Goal: Task Accomplishment & Management: Complete application form

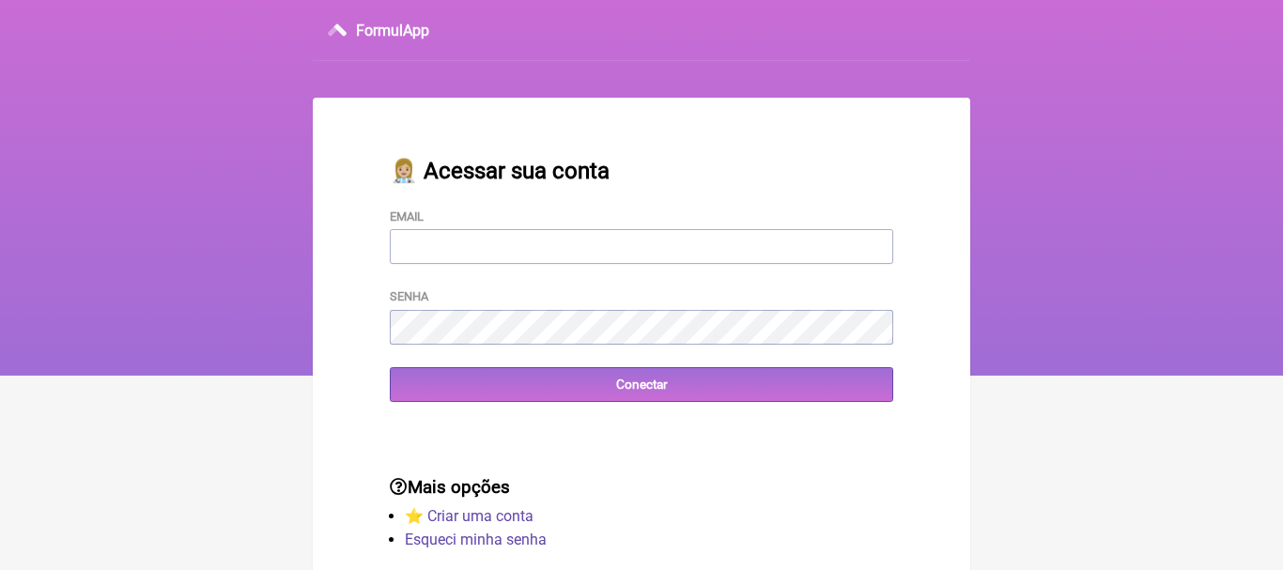
click at [471, 256] on input "Email" at bounding box center [642, 246] width 504 height 35
type input "[EMAIL_ADDRESS][DOMAIN_NAME]"
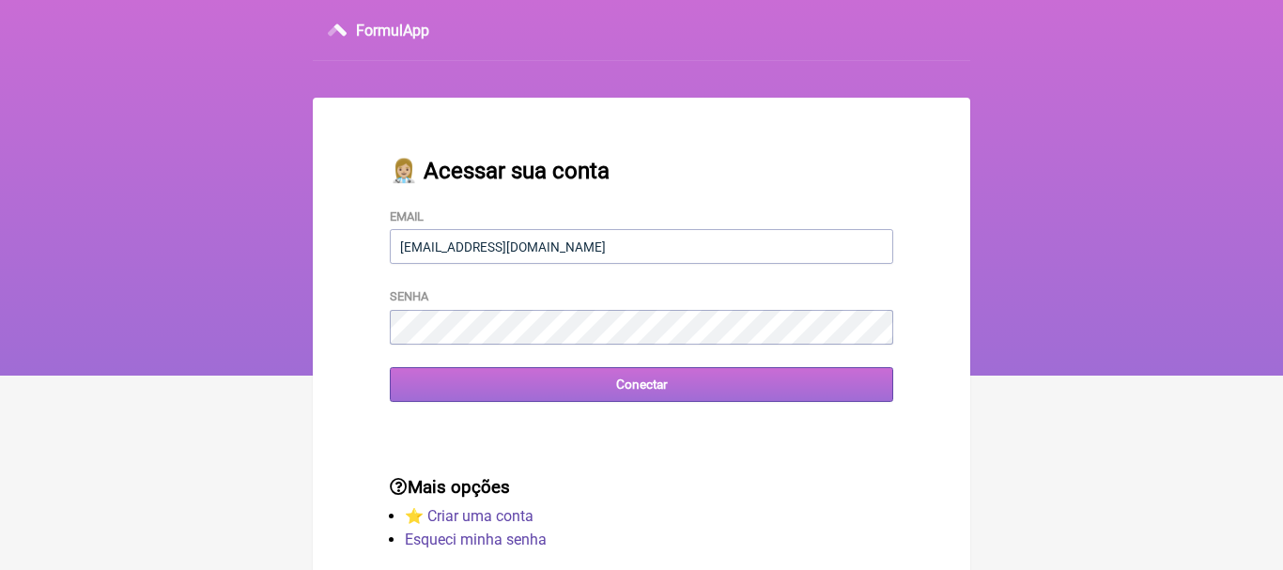
click at [638, 388] on input "Conectar" at bounding box center [642, 384] width 504 height 35
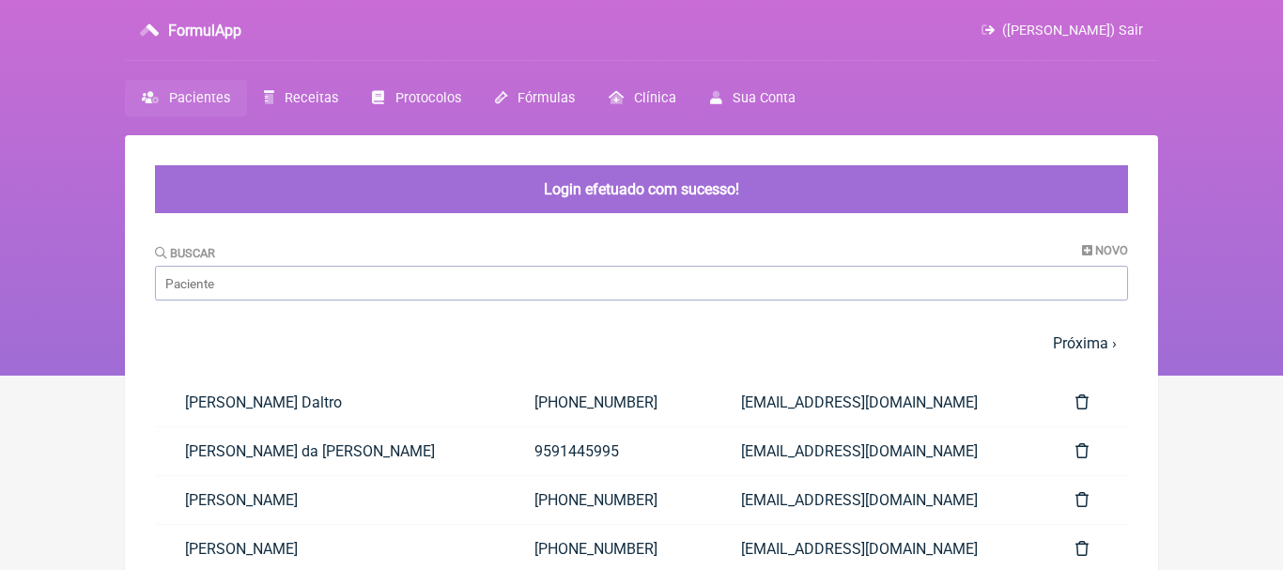
click at [1201, 195] on nav "FormulApp (Priscila Ramos Miranda Pinheiro) Sair Pacientes Receitas Protocolos …" at bounding box center [641, 188] width 1283 height 376
click at [241, 287] on input "Buscar" at bounding box center [641, 283] width 973 height 35
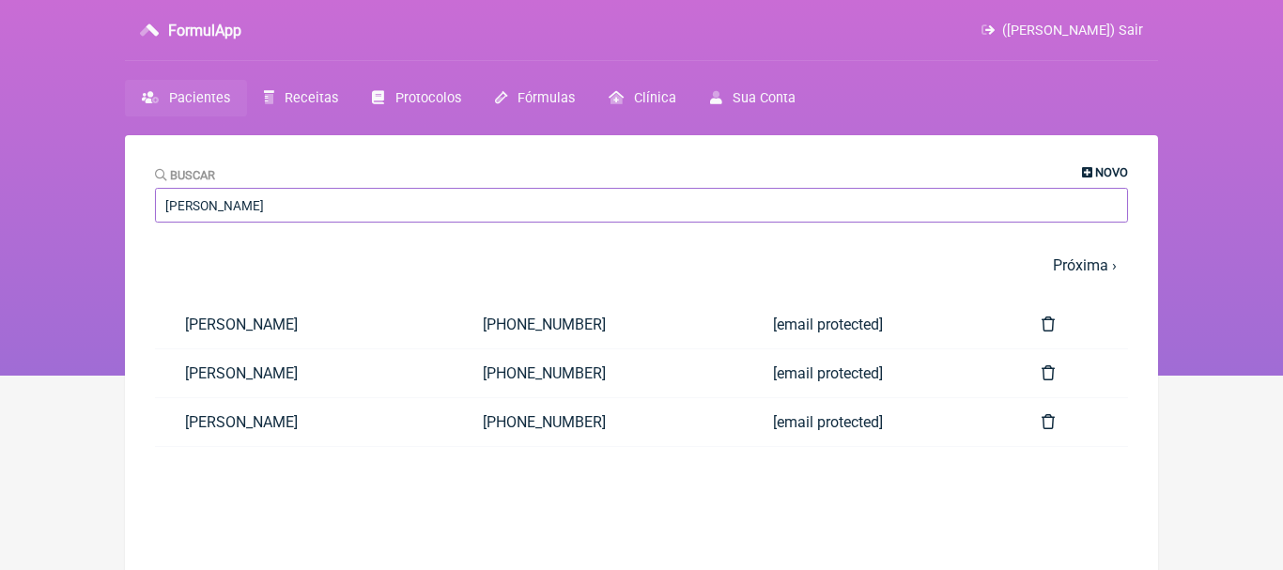
type input "carolina mar"
click at [1111, 171] on span "Novo" at bounding box center [1112, 172] width 33 height 14
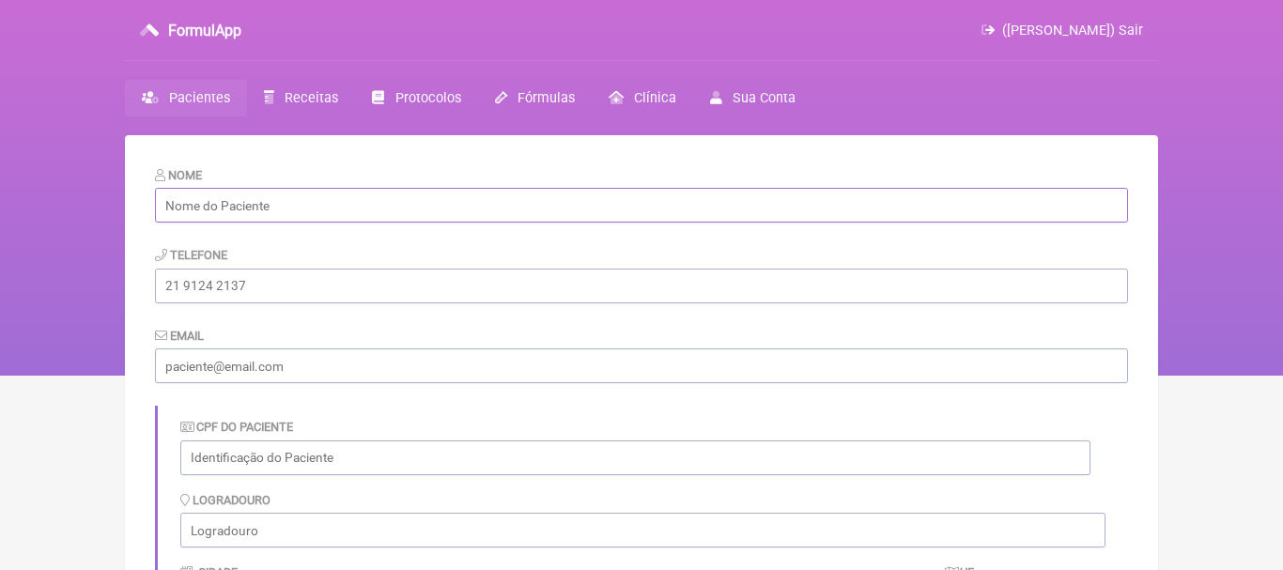
click at [604, 215] on input "text" at bounding box center [641, 205] width 973 height 35
paste input "Carolina Martins Mota da Silva"
type input "Carolina Martins Mota da Silva"
click at [488, 288] on input "tel" at bounding box center [641, 286] width 973 height 35
paste input "Lcreformar@gmail.com"
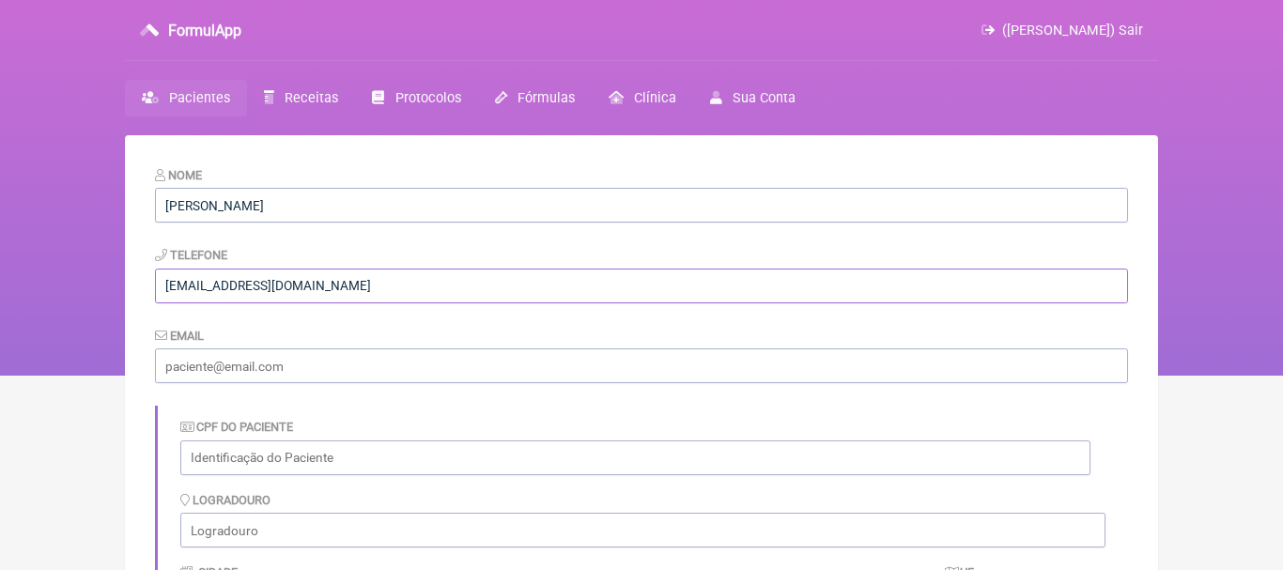
click at [172, 285] on input "Lcreformar@gmail.com" at bounding box center [641, 286] width 973 height 35
click at [200, 372] on input "email" at bounding box center [641, 366] width 973 height 35
click at [355, 273] on input "[EMAIL_ADDRESS][DOMAIN_NAME]" at bounding box center [641, 286] width 973 height 35
paste input "[PHONE_NUMBER]"
drag, startPoint x: 295, startPoint y: 290, endPoint x: 156, endPoint y: 279, distance: 139.5
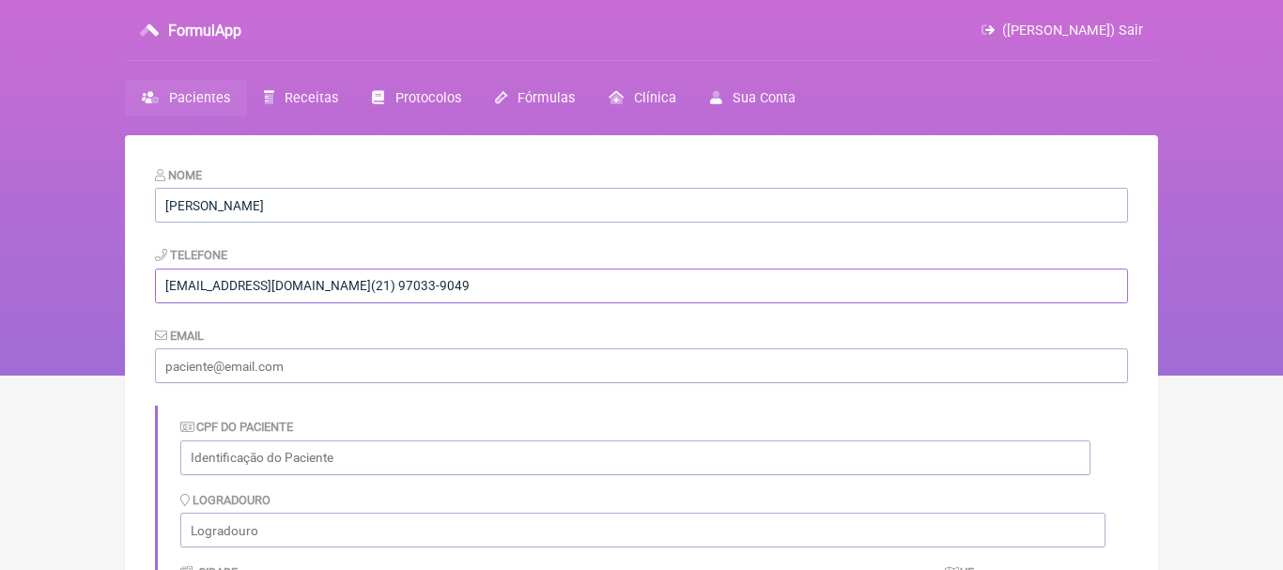
click at [156, 279] on input "lcreformar@gmail.com(21) 97033-9049" at bounding box center [641, 286] width 973 height 35
type input "lcreformar@gmail.com(21) 97033-9049"
click at [206, 368] on input "email" at bounding box center [641, 366] width 973 height 35
paste input "[EMAIL_ADDRESS][DOMAIN_NAME]"
type input "[EMAIL_ADDRESS][DOMAIN_NAME]"
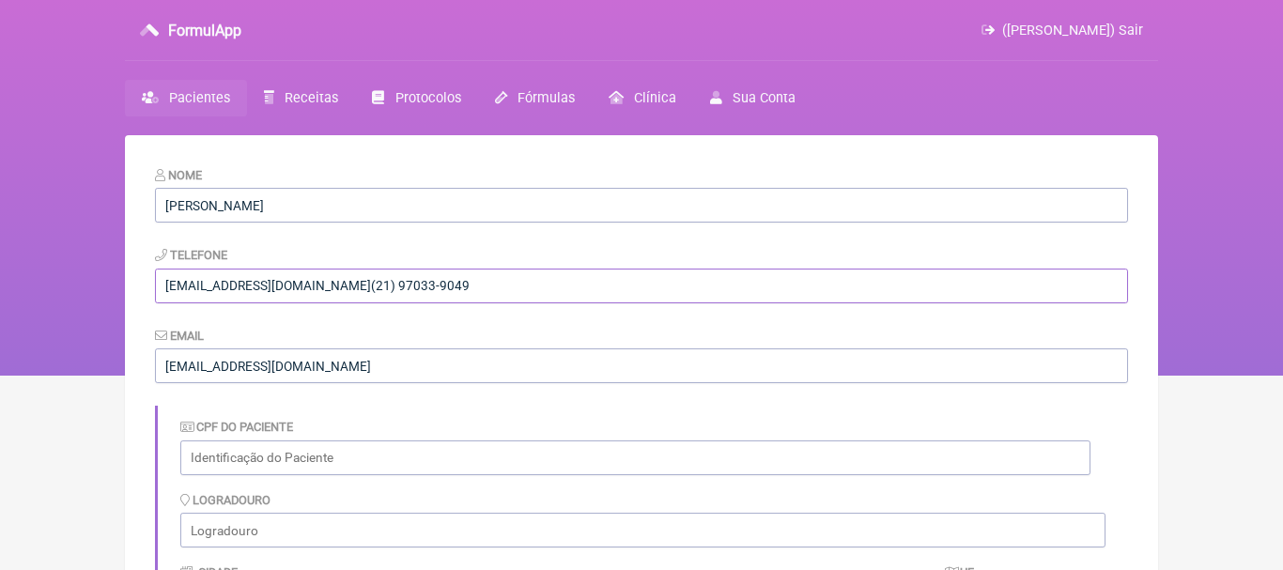
click at [293, 292] on input "lcreformar@gmail.com(21) 97033-9049" at bounding box center [641, 286] width 973 height 35
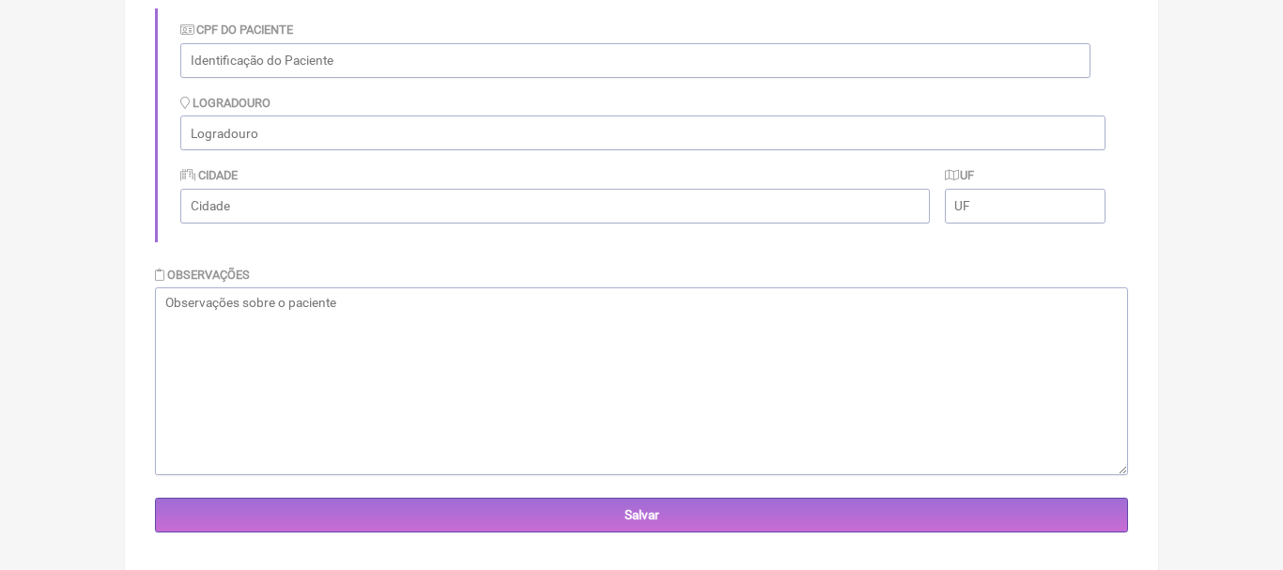
scroll to position [420, 0]
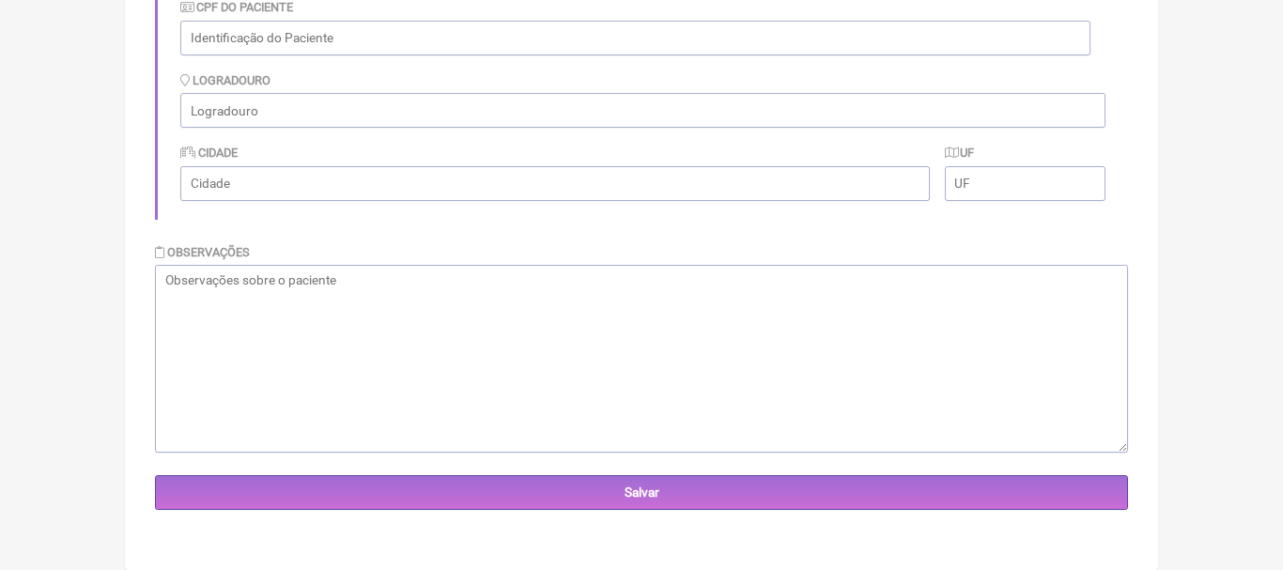
type input "[PHONE_NUMBER]"
click at [953, 342] on textarea at bounding box center [641, 359] width 973 height 188
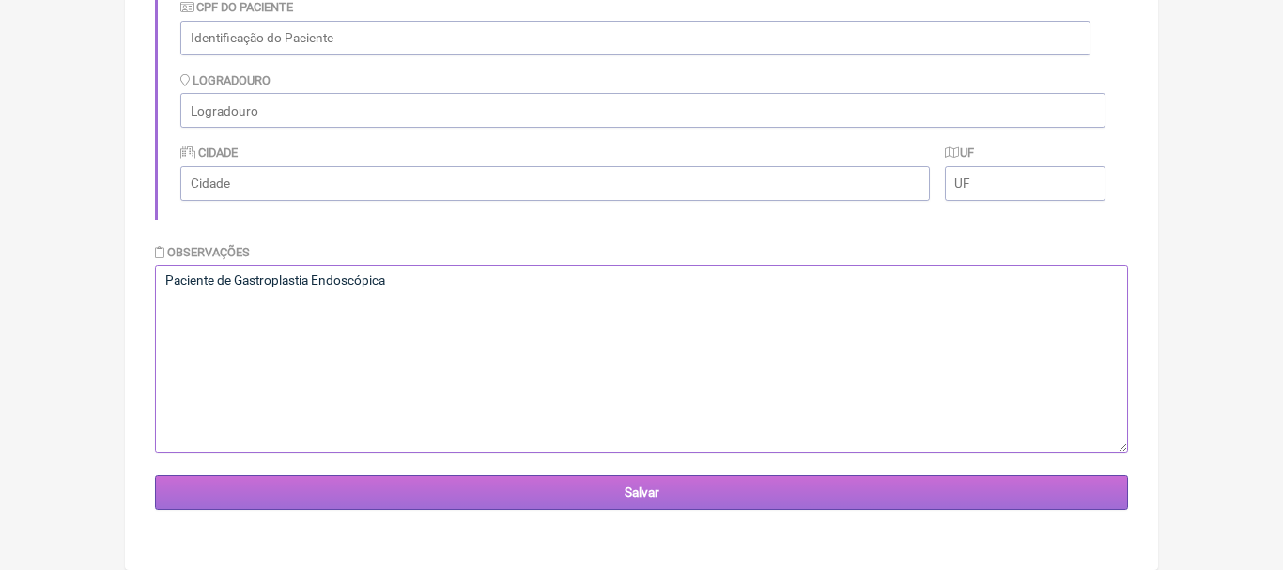
type textarea "Paciente de Gastroplastia Endoscópica"
click at [679, 492] on input "Salvar" at bounding box center [641, 492] width 973 height 35
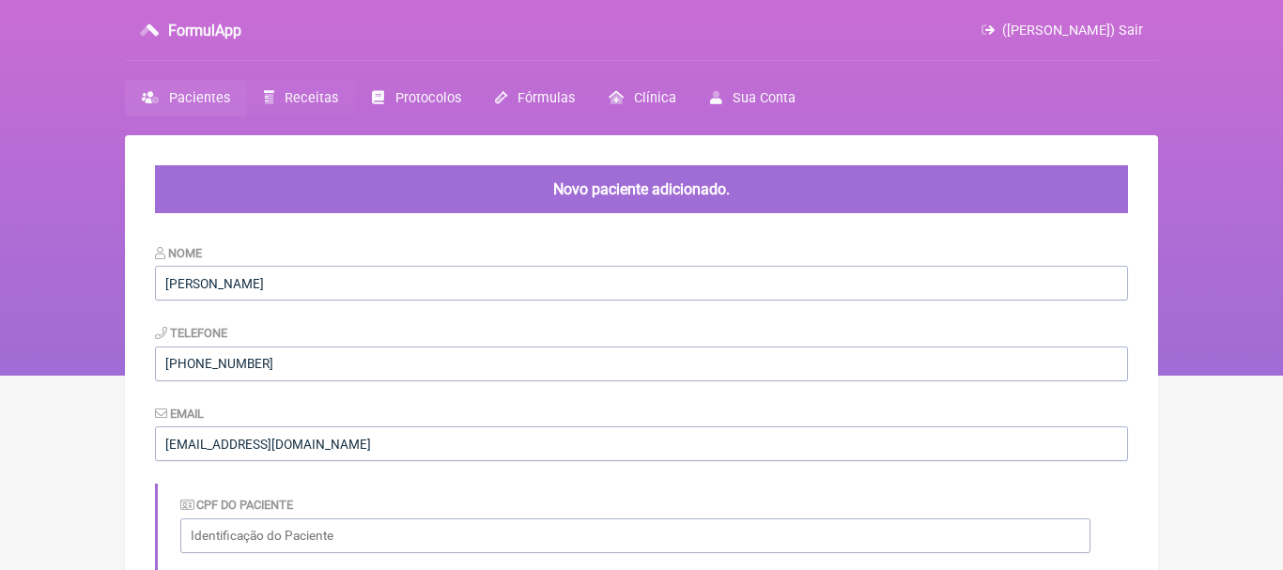
click at [295, 101] on span "Receitas" at bounding box center [312, 98] width 54 height 16
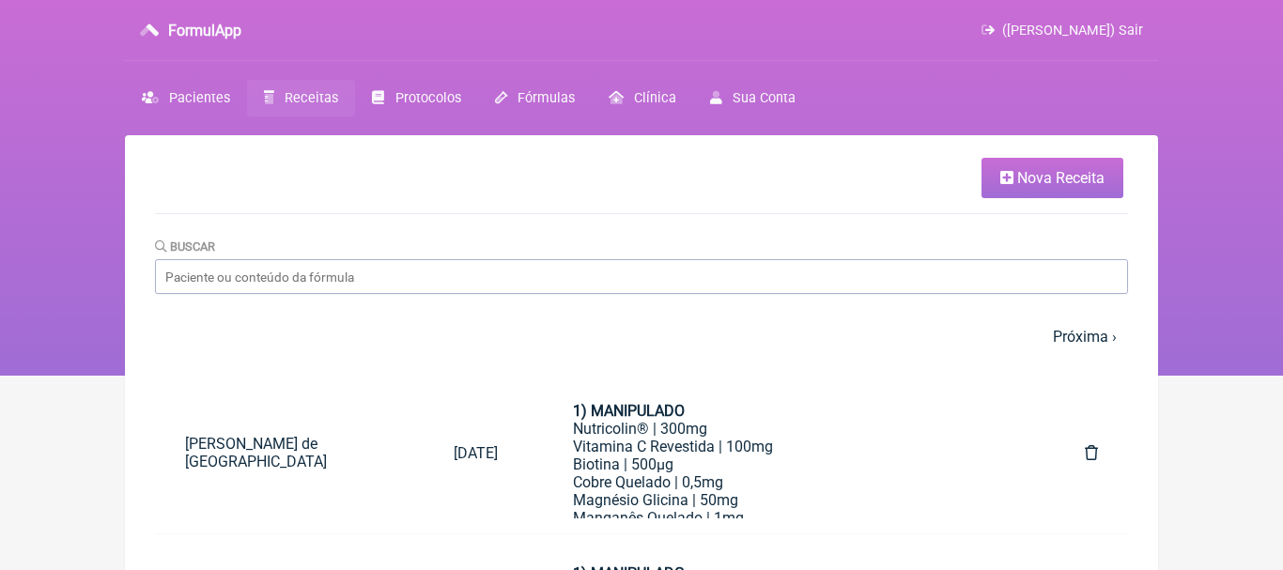
click at [1027, 179] on span "Nova Receita" at bounding box center [1061, 178] width 87 height 18
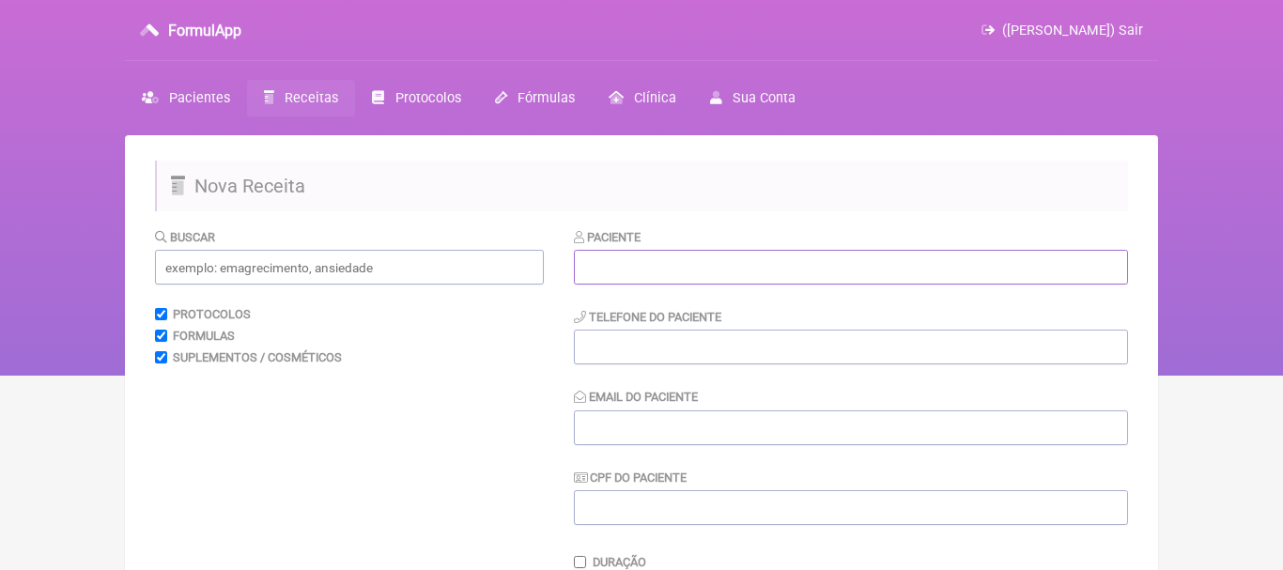
click at [751, 268] on input "text" at bounding box center [851, 267] width 554 height 35
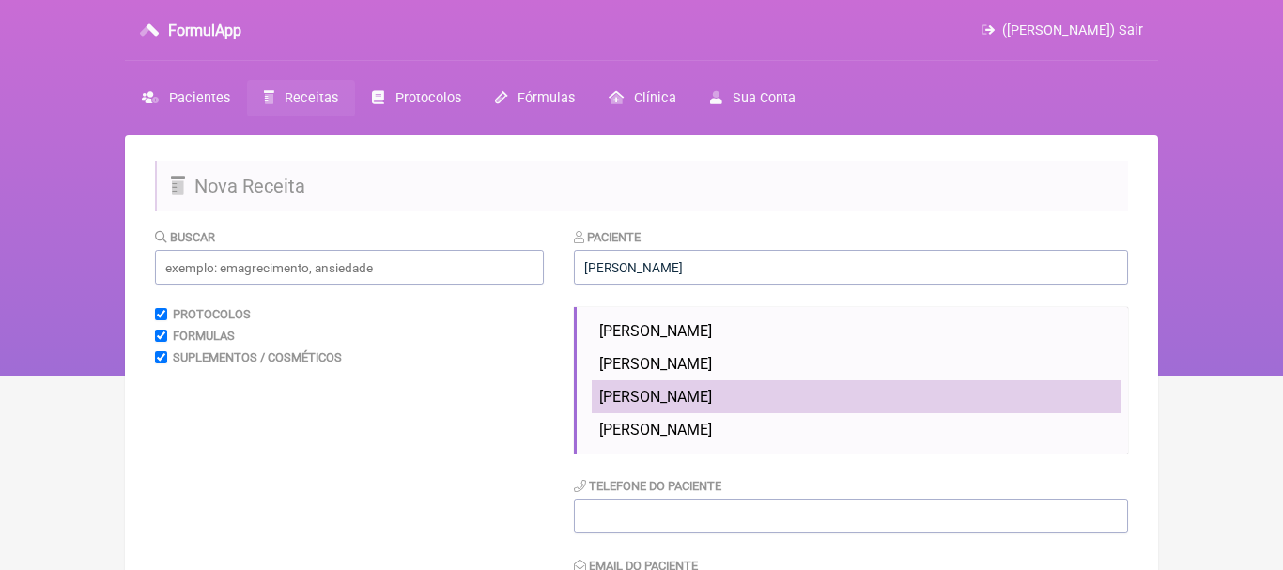
click at [709, 398] on span "Carolina Martins Mota da Silva" at bounding box center [655, 397] width 113 height 18
type input "Carolina Martins Mota da Silva"
type input "[PHONE_NUMBER]"
type input "[EMAIL_ADDRESS][DOMAIN_NAME]"
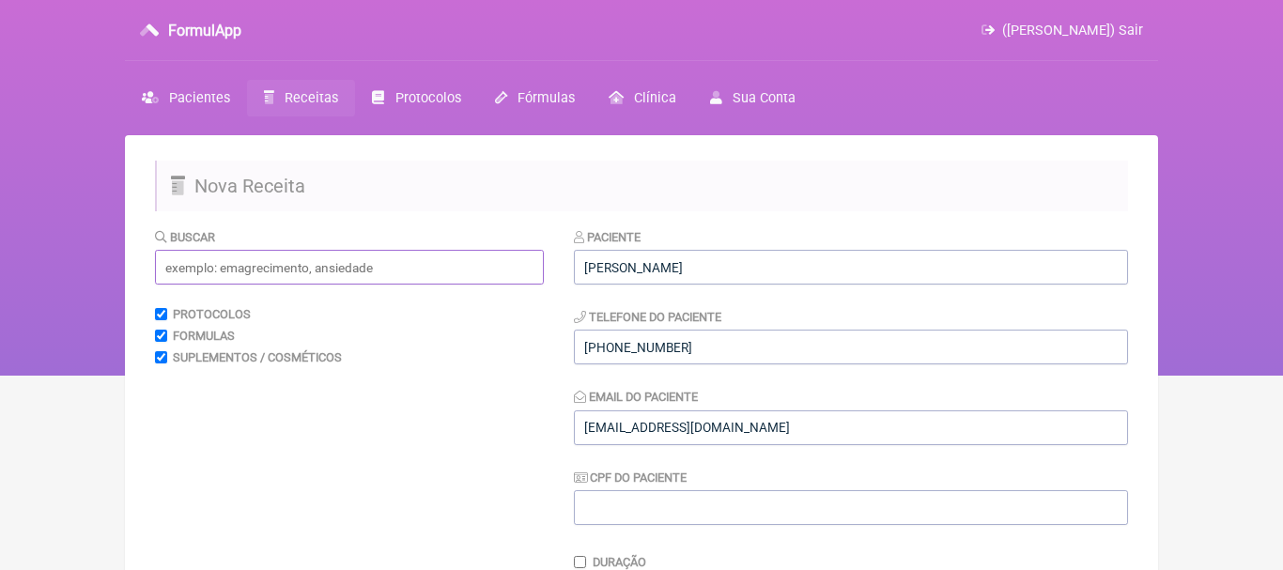
click at [480, 277] on input "text" at bounding box center [349, 267] width 389 height 35
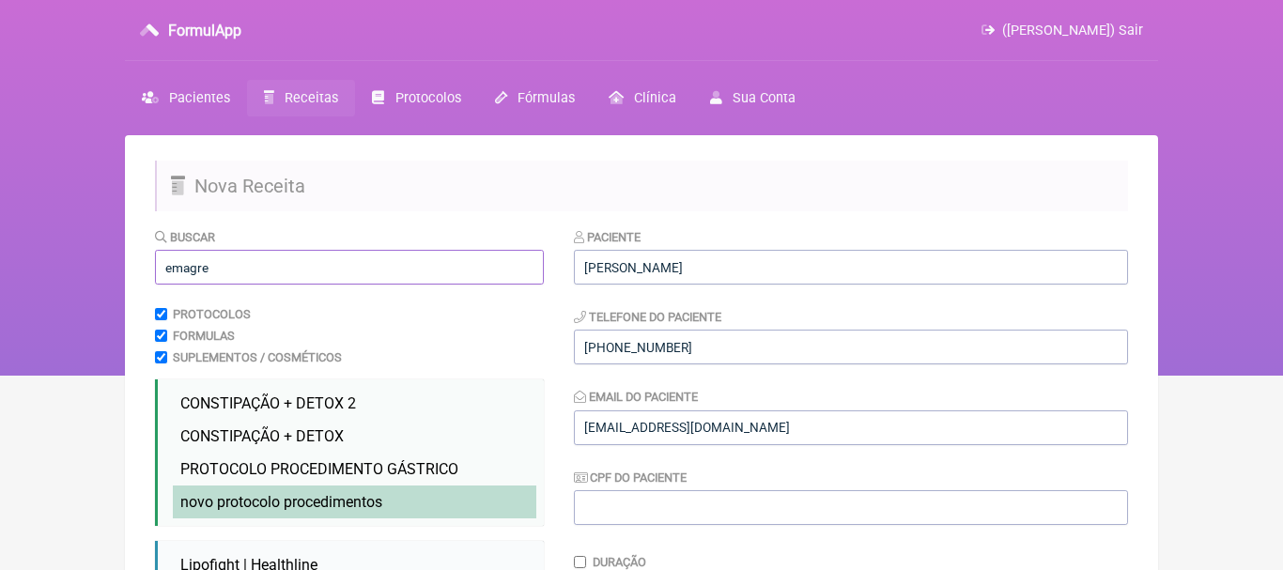
type input "emagre"
click at [367, 505] on span "novo protocolo procedimentos" at bounding box center [281, 502] width 202 height 18
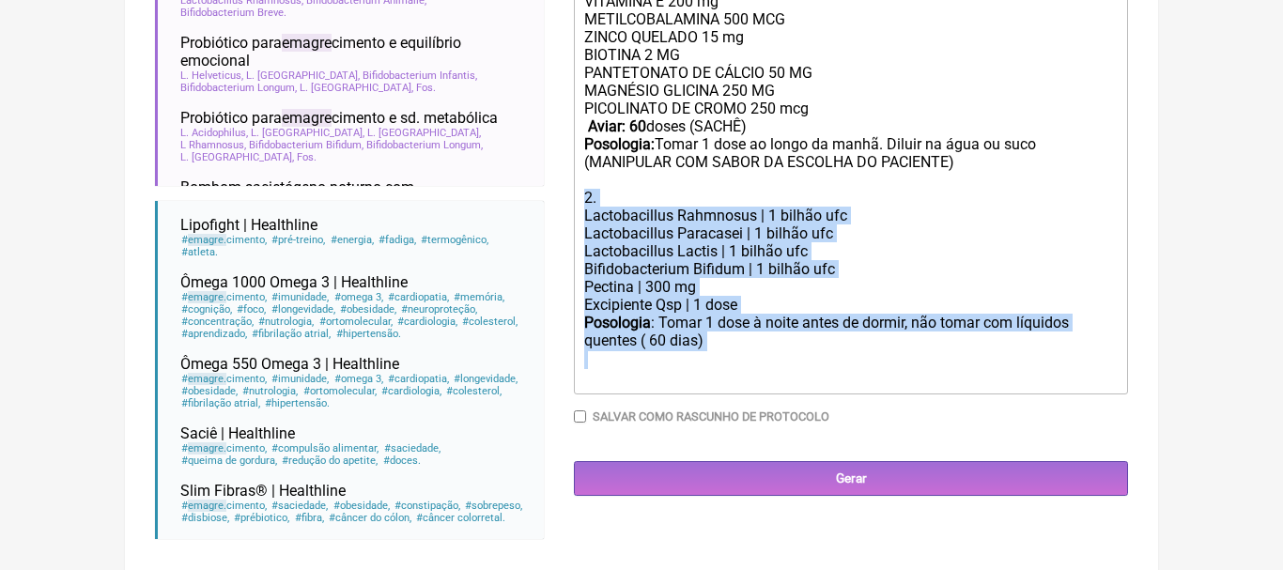
scroll to position [744, 0]
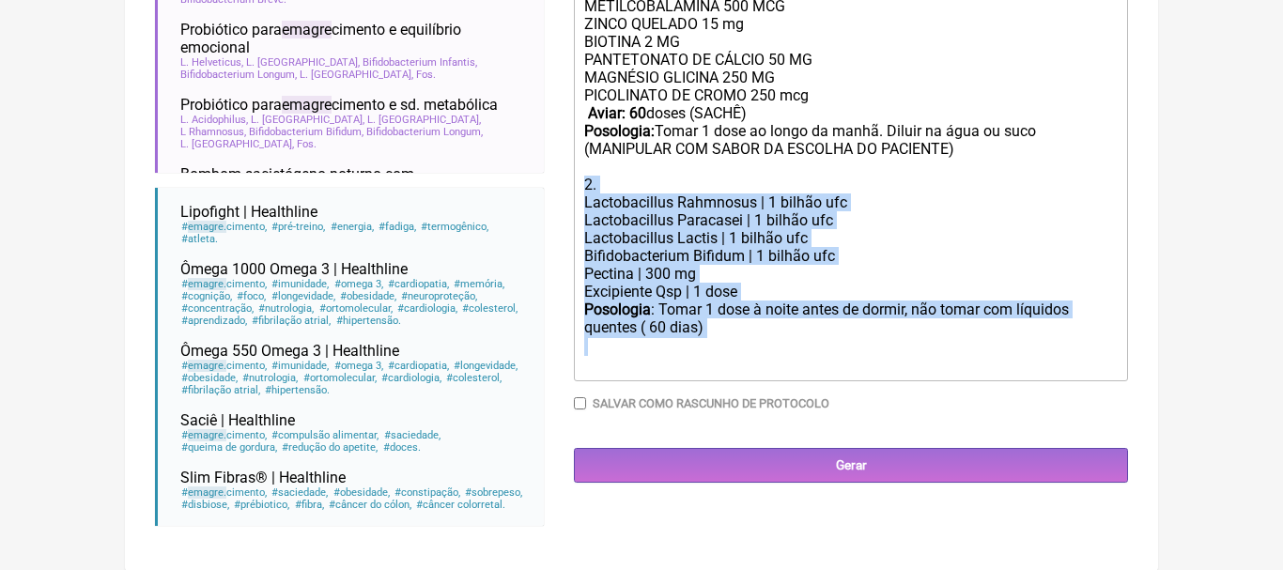
drag, startPoint x: 583, startPoint y: 409, endPoint x: 814, endPoint y: 362, distance: 234.9
click at [814, 362] on trix-editor "1. MULTIVITAMÍNICO VIT D3 5.000UI VITAMINA A 500 UI VITAMINA C 2000 mg VITAMINA…" at bounding box center [851, 132] width 554 height 498
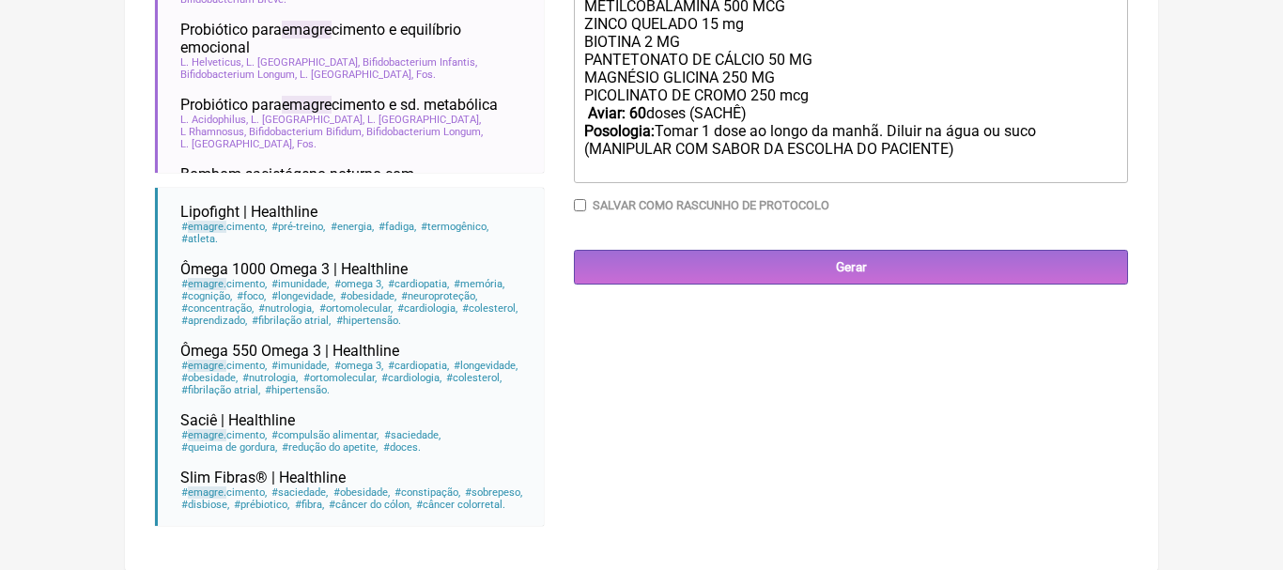
click at [886, 134] on div "PANTETONATO DE CÁLCIO 50 MG MAGNÉSIO GLICINA 250 MG PICOLINATO DE CROMO 250 mcg…" at bounding box center [851, 113] width 534 height 125
click at [925, 135] on div "PANTETONATO DE CÁLCIO 50 MG MAGNÉSIO GLICINA 250 MG PICOLINATO DE CROMO 250 mcg…" at bounding box center [851, 113] width 534 height 125
type trix-editor "<div>1. MULTIVITAMÍNICO<br><br>VIT D3 5.000UI<br>VITAMINA A 500 UI<br>&nbsp;VIT…"
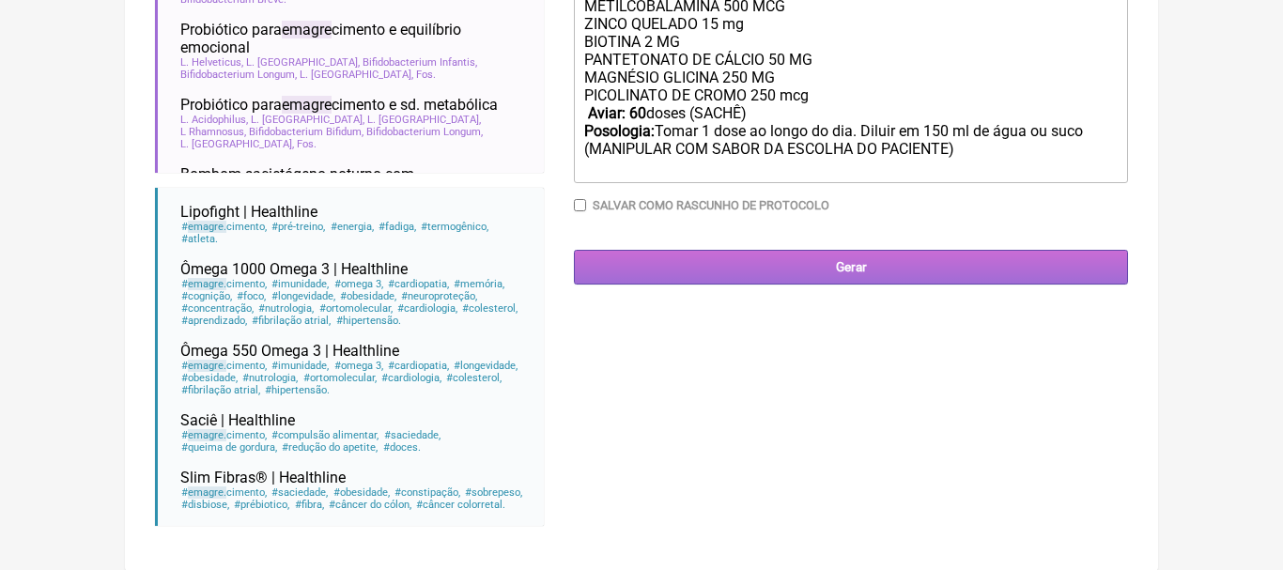
click at [847, 268] on input "Gerar" at bounding box center [851, 267] width 554 height 35
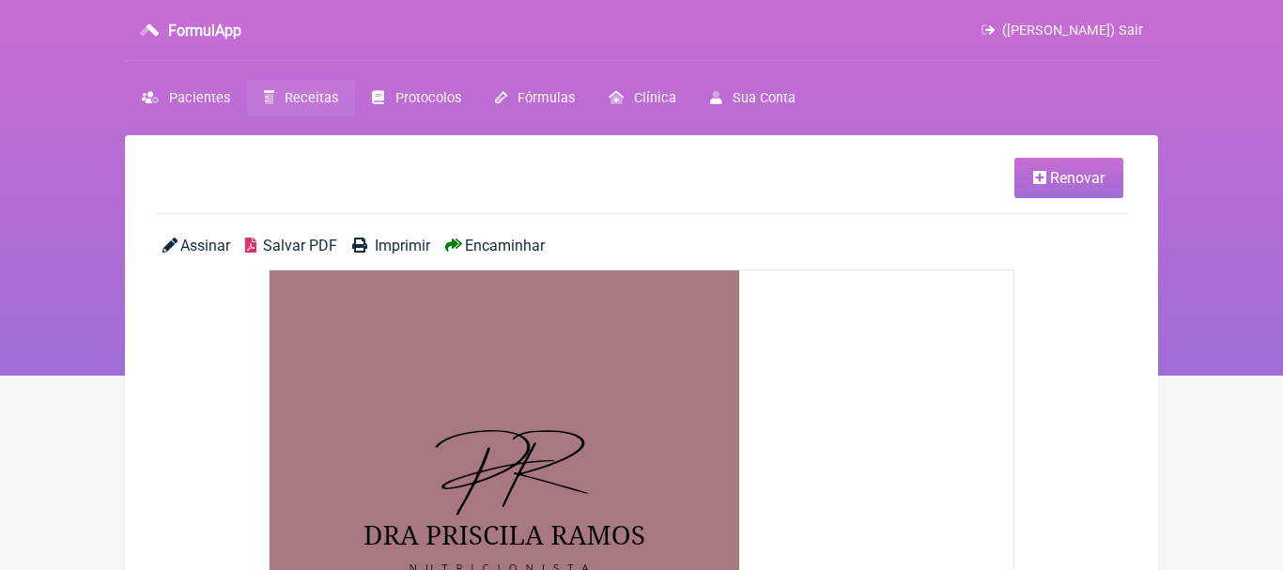
click at [527, 248] on span "Encaminhar" at bounding box center [505, 246] width 80 height 18
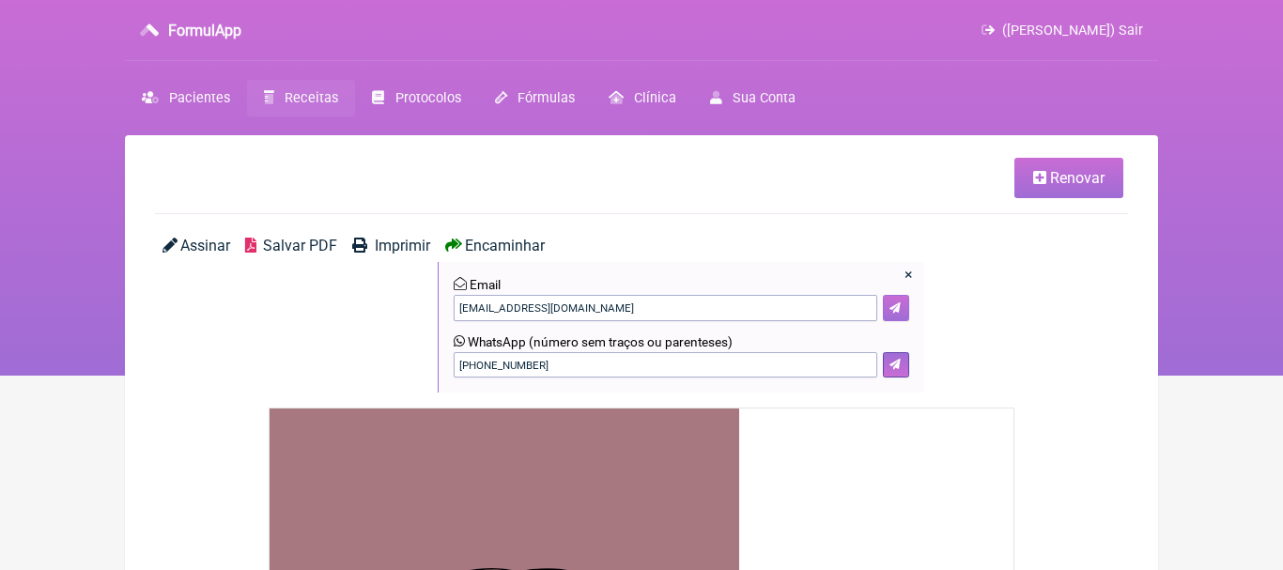
click at [891, 307] on icon at bounding box center [895, 308] width 11 height 11
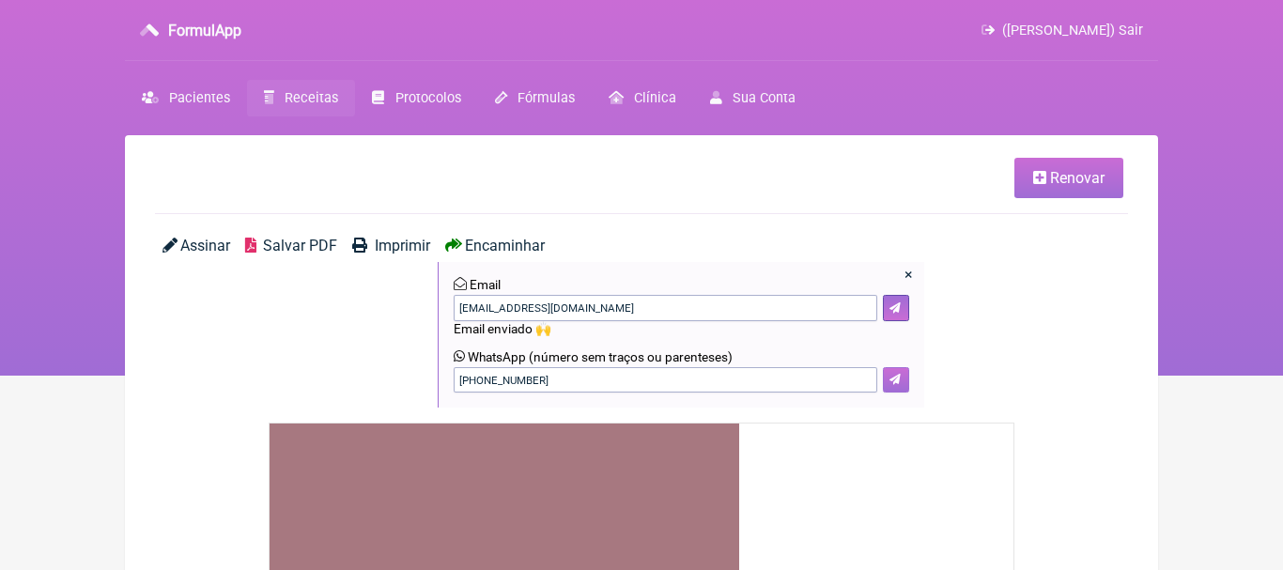
click at [892, 381] on icon at bounding box center [895, 379] width 11 height 11
